Goal: Task Accomplishment & Management: Manage account settings

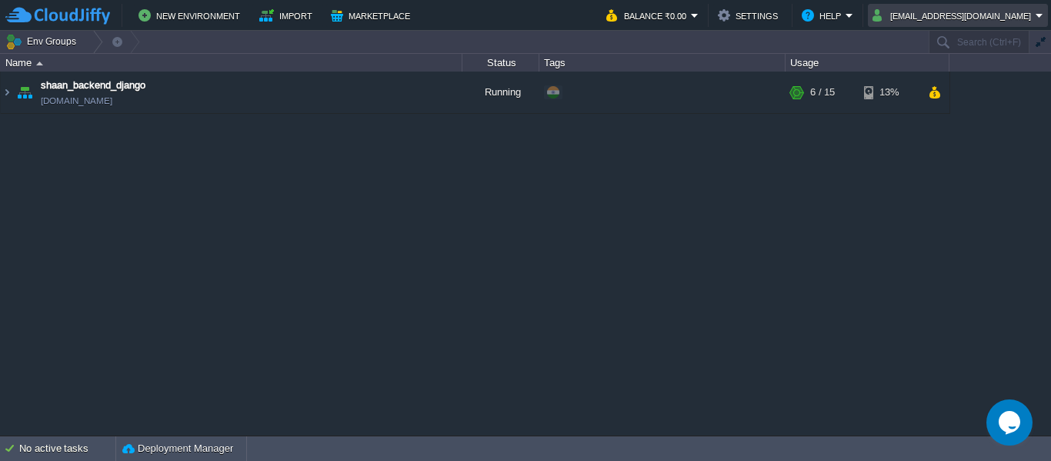
click at [998, 13] on button "[EMAIL_ADDRESS][DOMAIN_NAME]" at bounding box center [953, 15] width 163 height 18
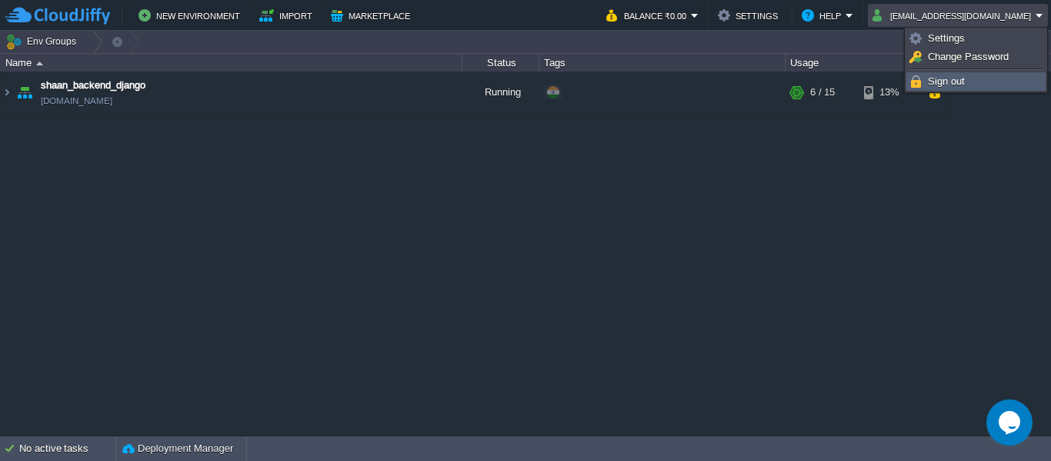
click at [941, 77] on span "Sign out" at bounding box center [945, 81] width 37 height 12
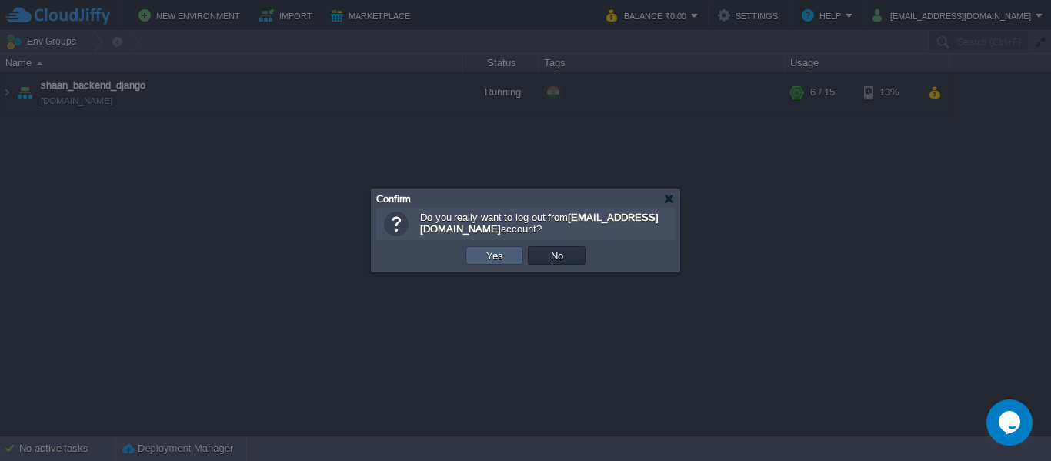
click at [490, 248] on td "Yes" at bounding box center [494, 255] width 58 height 18
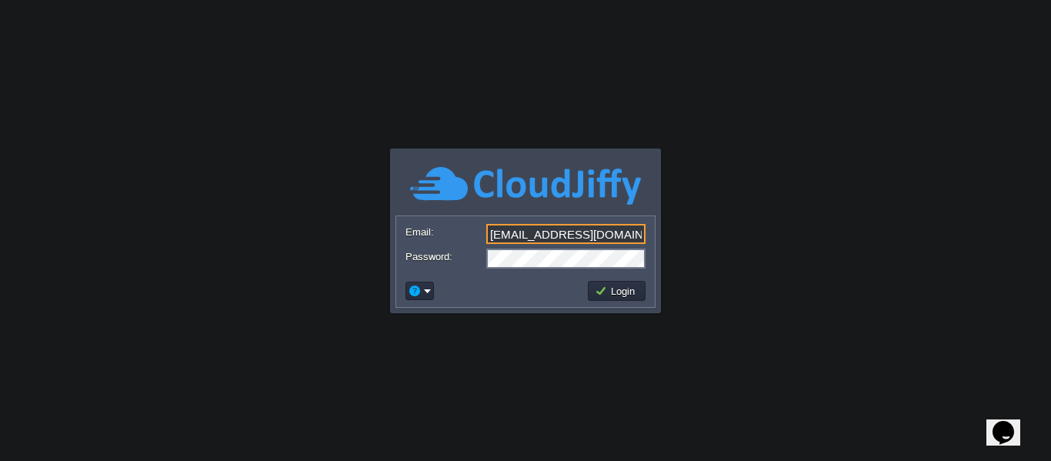
click at [568, 235] on input "[EMAIL_ADDRESS][DOMAIN_NAME]" at bounding box center [565, 234] width 159 height 20
type input "[EMAIL_ADDRESS][DOMAIN_NAME]"
click at [623, 289] on button "Login" at bounding box center [616, 291] width 45 height 14
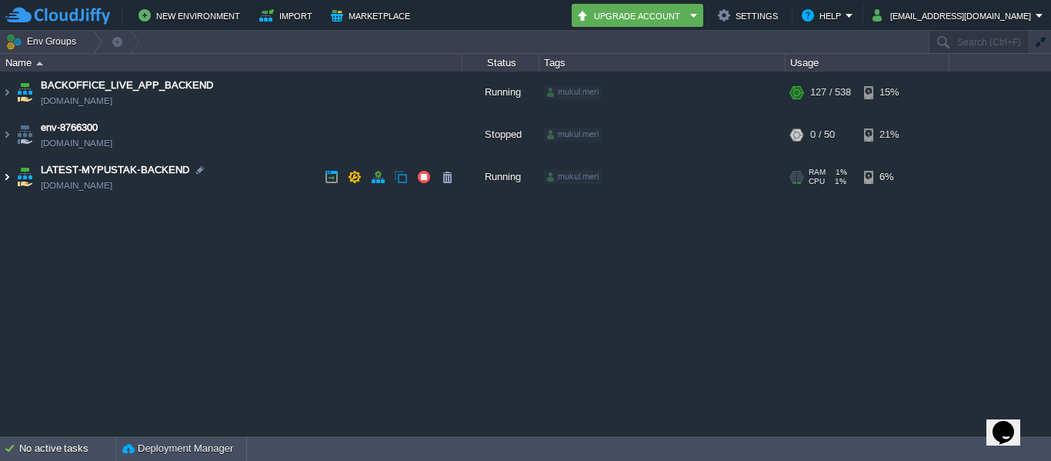
click at [5, 176] on img at bounding box center [7, 177] width 12 height 42
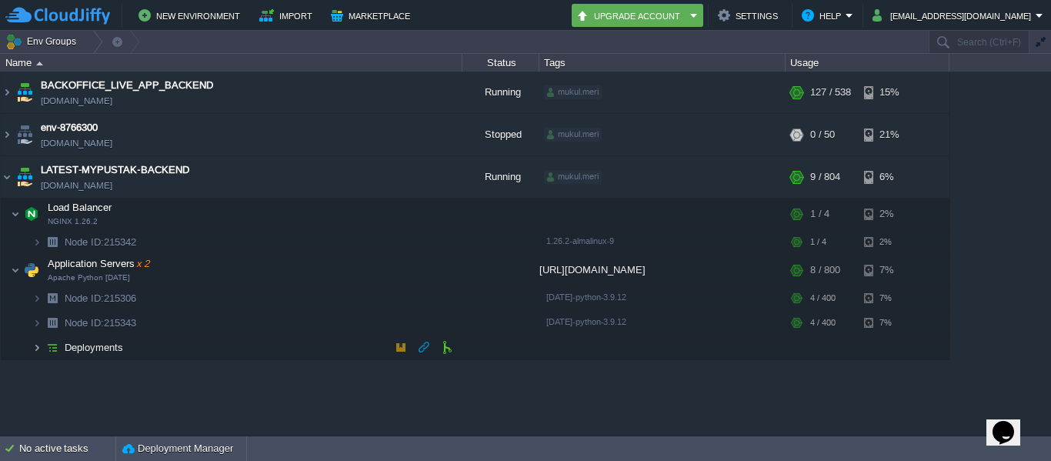
click at [34, 349] on img at bounding box center [36, 347] width 9 height 24
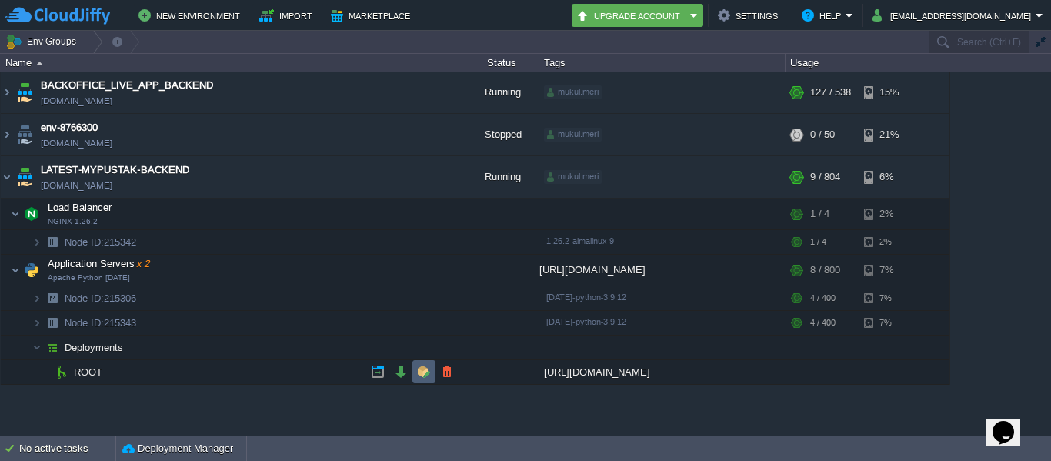
click at [418, 377] on button "button" at bounding box center [424, 372] width 14 height 14
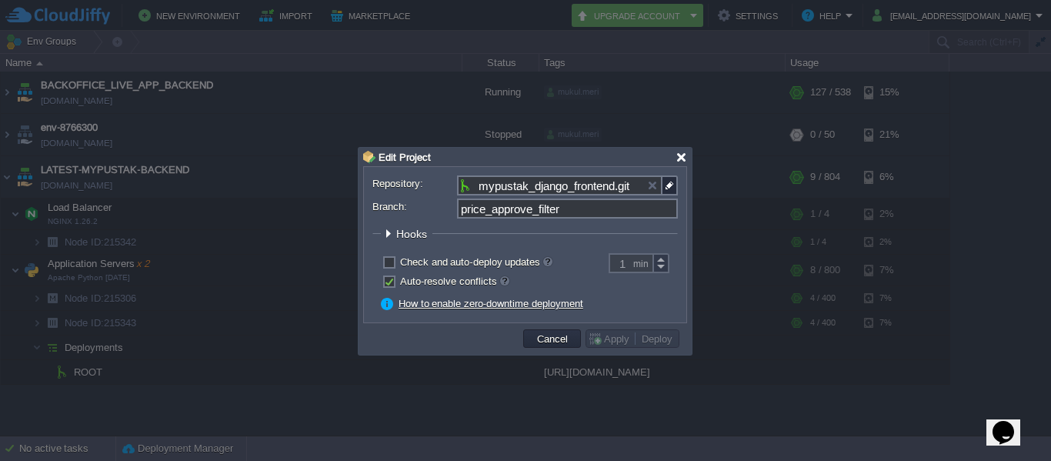
click at [679, 156] on div at bounding box center [681, 158] width 12 height 12
